Goal: Navigation & Orientation: Find specific page/section

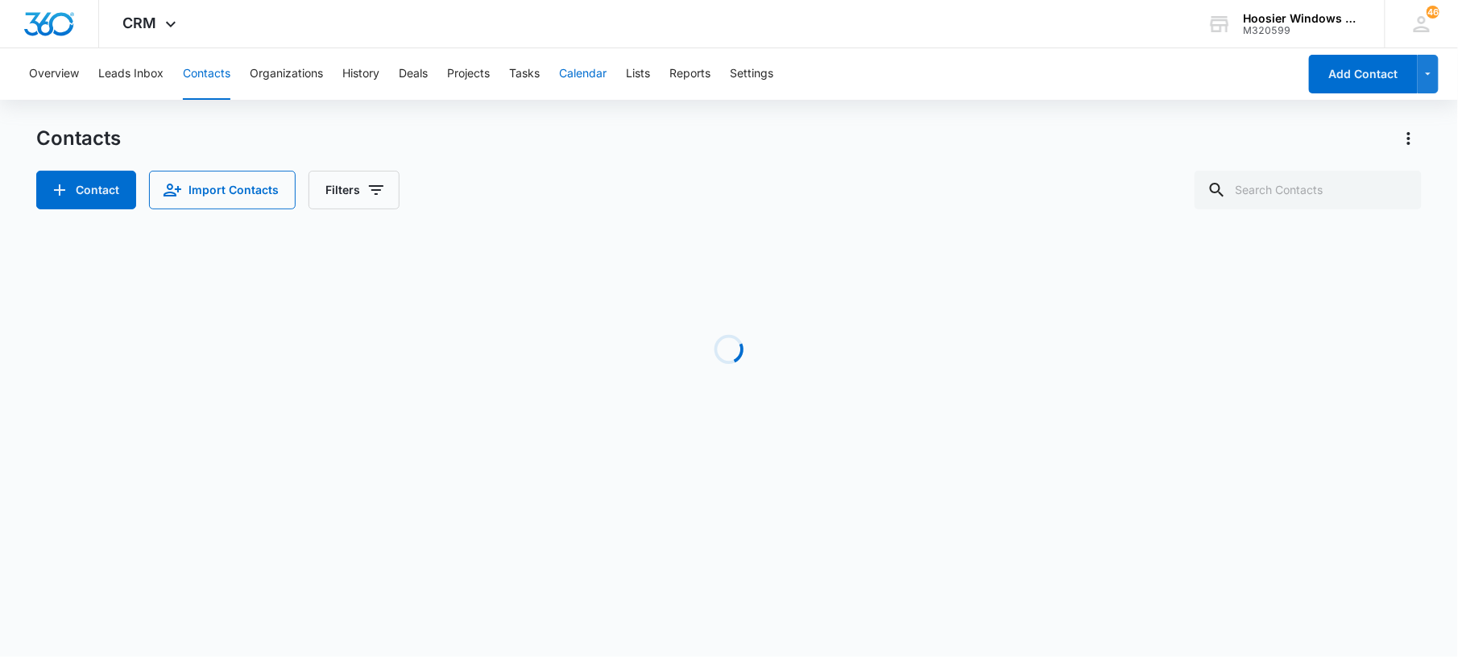
click at [575, 77] on button "Calendar" at bounding box center [583, 74] width 48 height 52
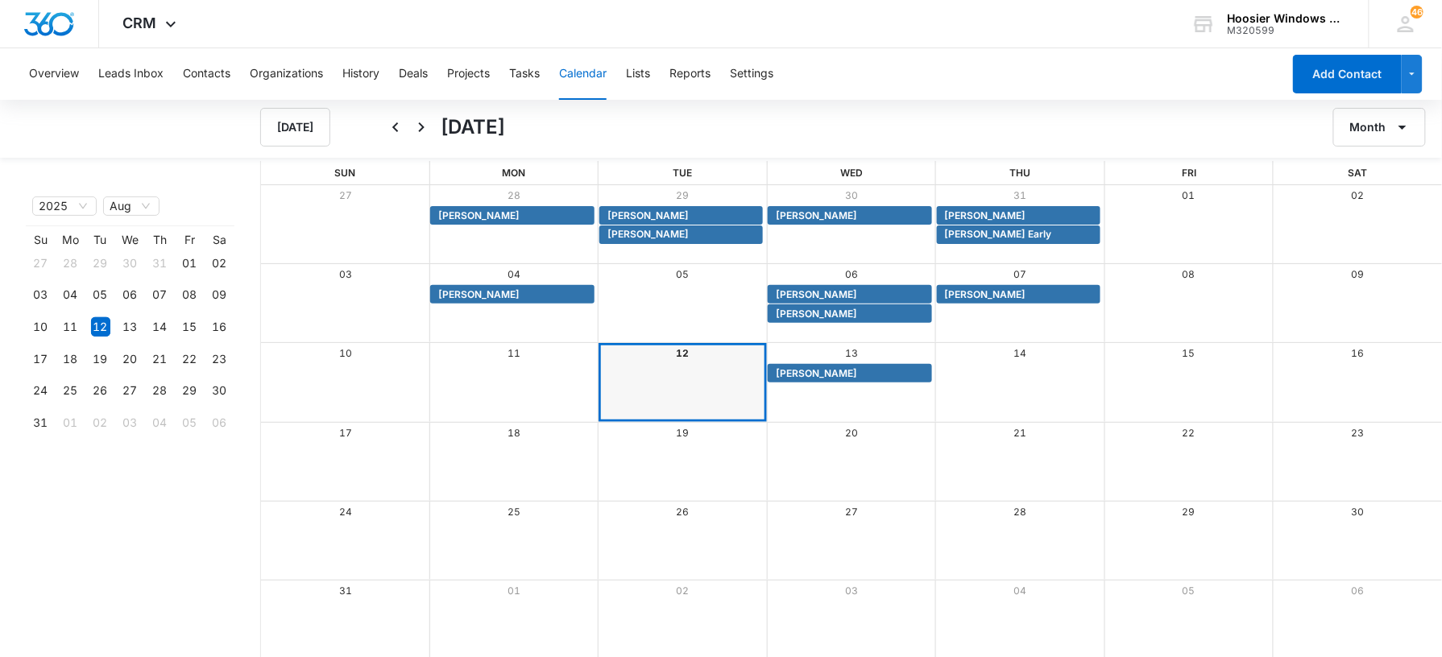
click at [575, 77] on button "Calendar" at bounding box center [583, 74] width 48 height 52
click at [959, 297] on span "[PERSON_NAME]" at bounding box center [985, 295] width 81 height 15
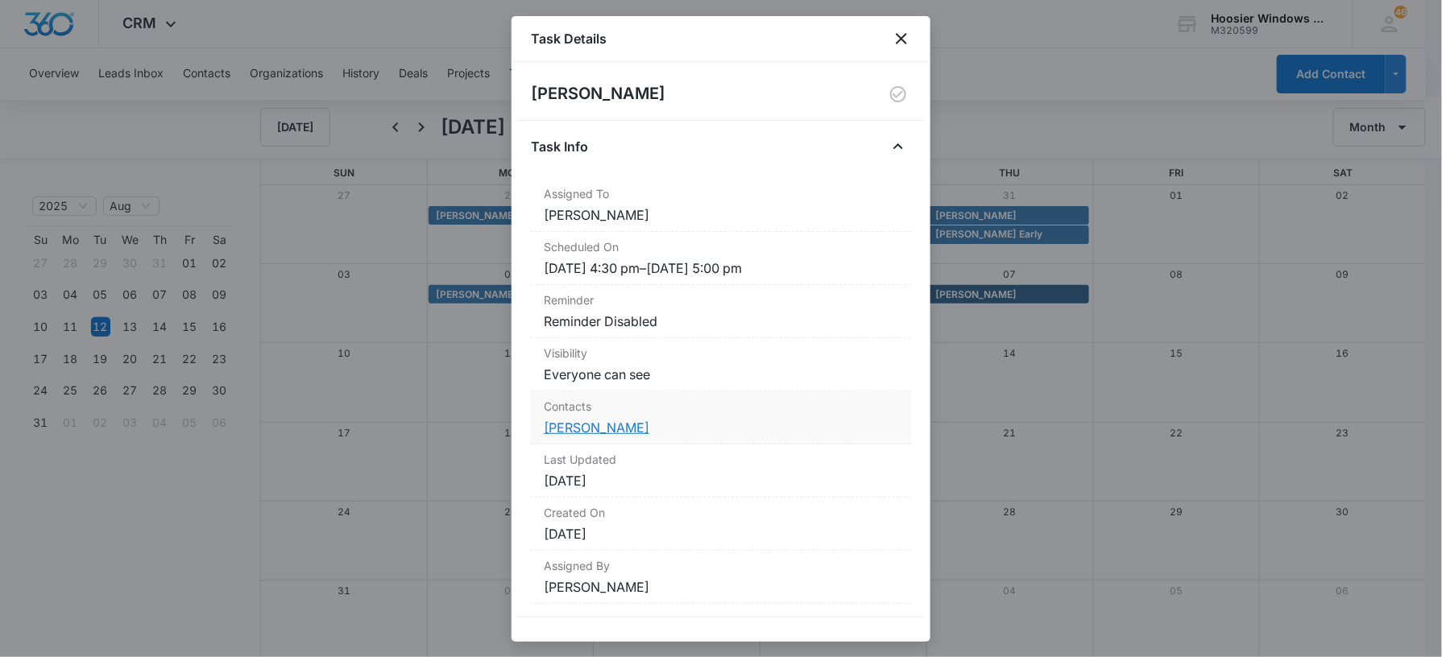
click at [596, 429] on link "[PERSON_NAME]" at bounding box center [597, 428] width 106 height 16
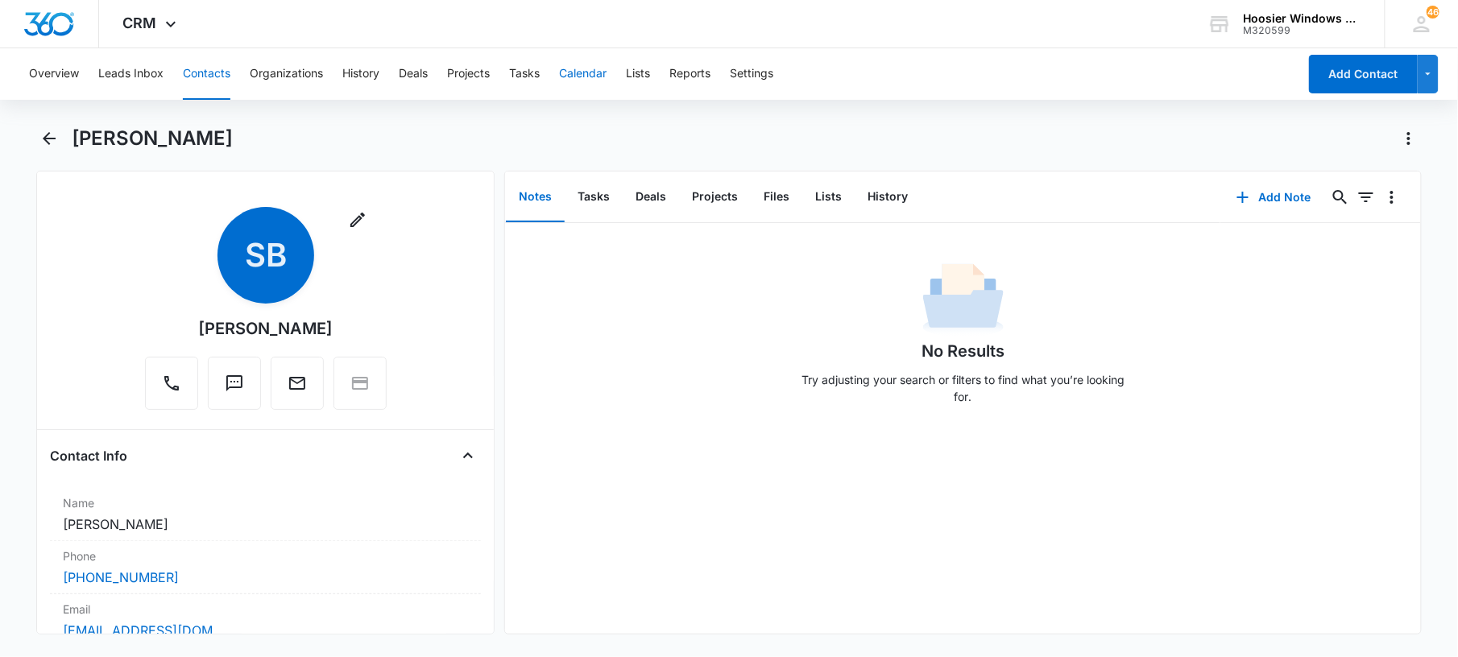
click at [598, 82] on button "Calendar" at bounding box center [583, 74] width 48 height 52
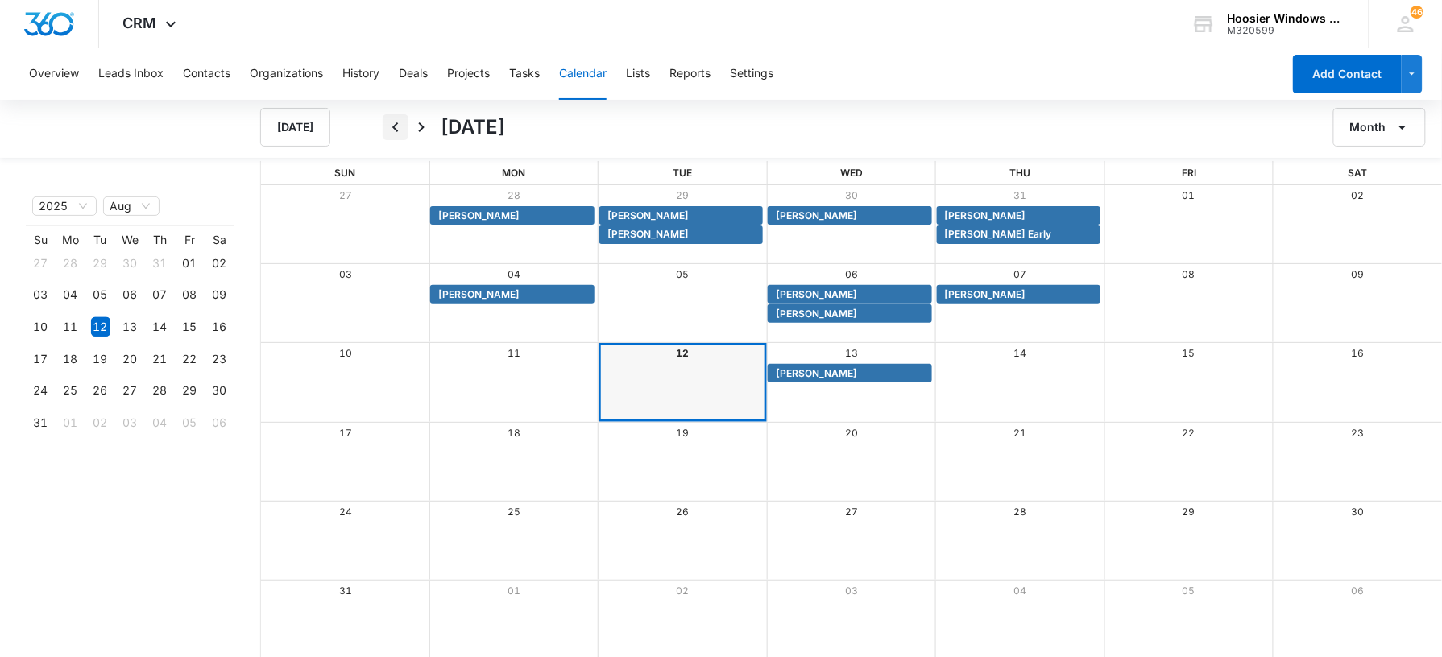
click at [392, 121] on icon "Back" at bounding box center [395, 127] width 19 height 19
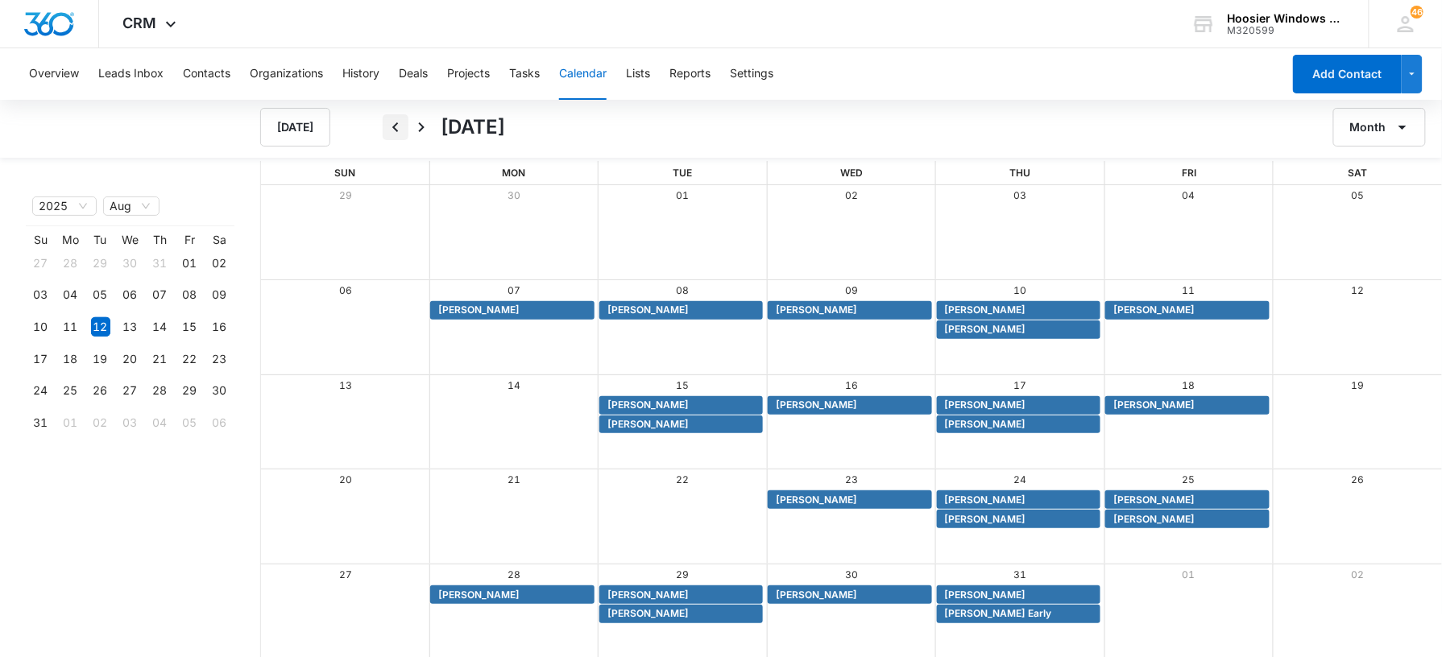
click at [400, 123] on icon "Back" at bounding box center [395, 127] width 19 height 19
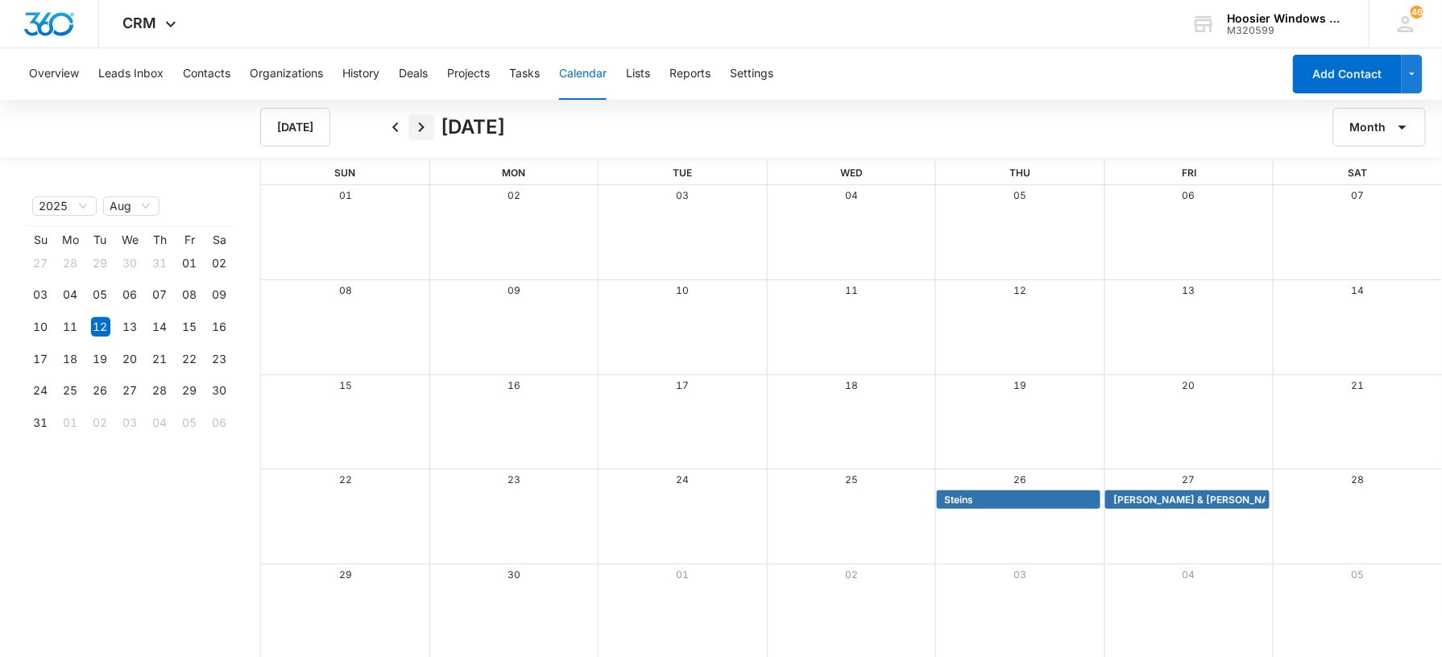
click at [425, 130] on icon "Next" at bounding box center [421, 127] width 19 height 19
